Goal: Information Seeking & Learning: Stay updated

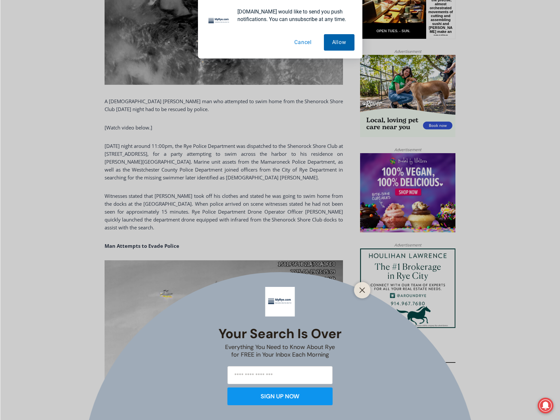
scroll to position [414, 0]
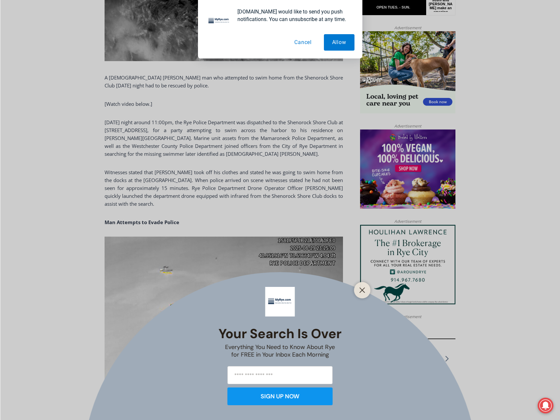
click at [308, 43] on button "Cancel" at bounding box center [303, 42] width 34 height 16
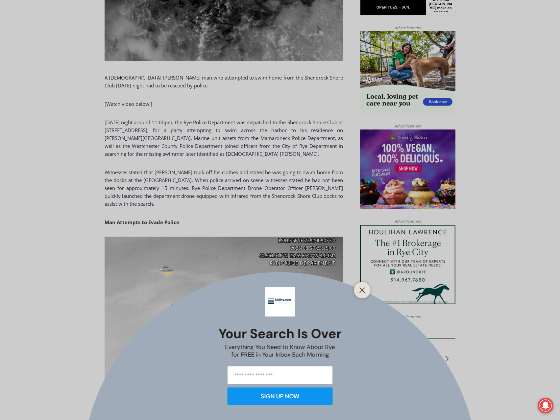
scroll to position [513, 0]
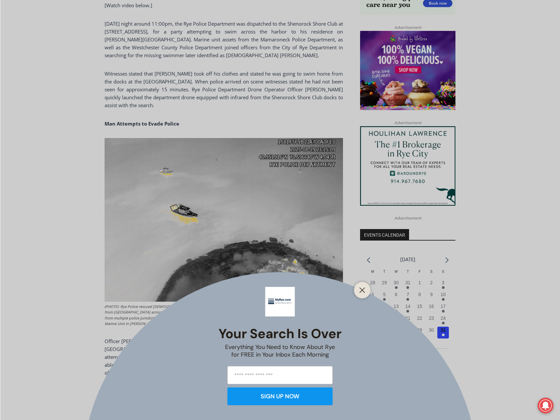
click at [361, 288] on icon "Close" at bounding box center [362, 290] width 6 height 6
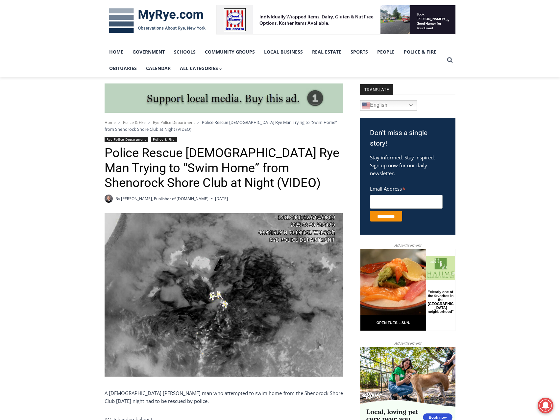
scroll to position [0, 0]
